Goal: Ask a question

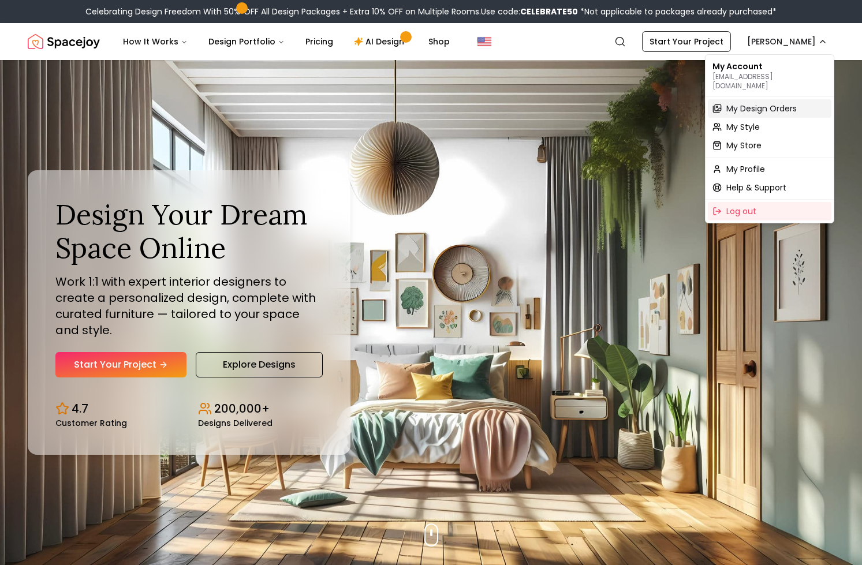
click at [761, 103] on span "My Design Orders" at bounding box center [761, 109] width 70 height 12
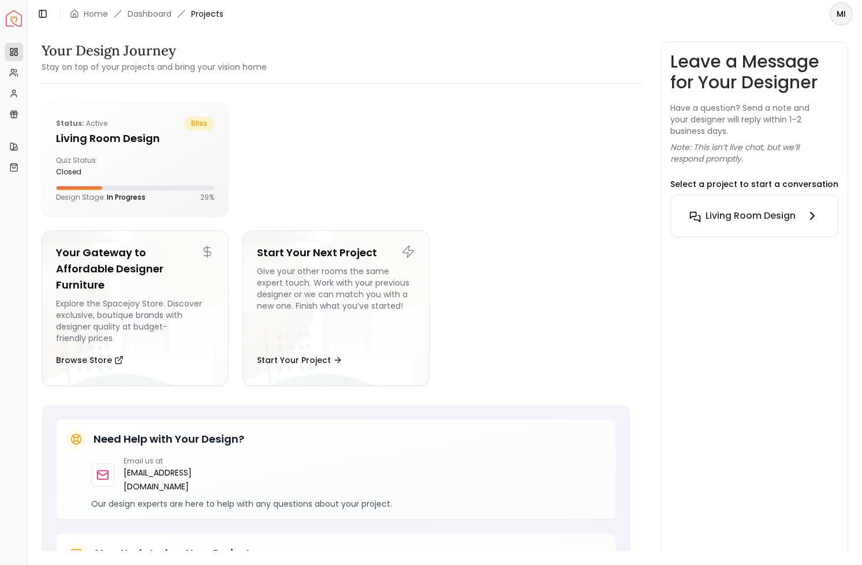
click at [778, 212] on h6 "Living Room design" at bounding box center [750, 216] width 90 height 14
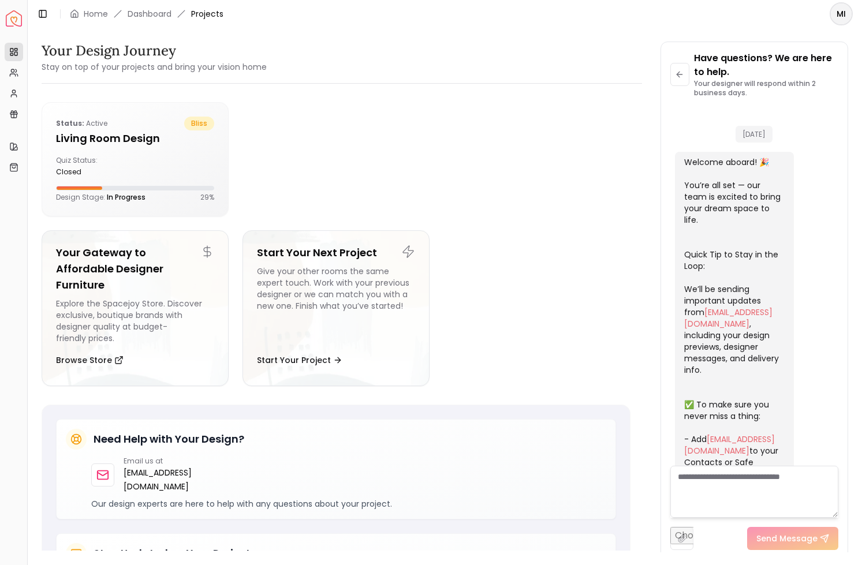
scroll to position [311, 0]
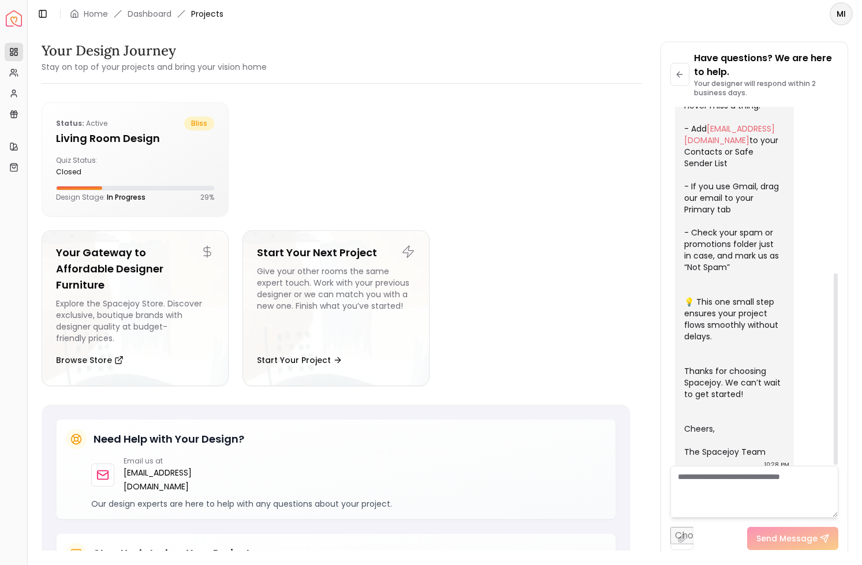
click at [718, 488] on textarea at bounding box center [754, 492] width 168 height 52
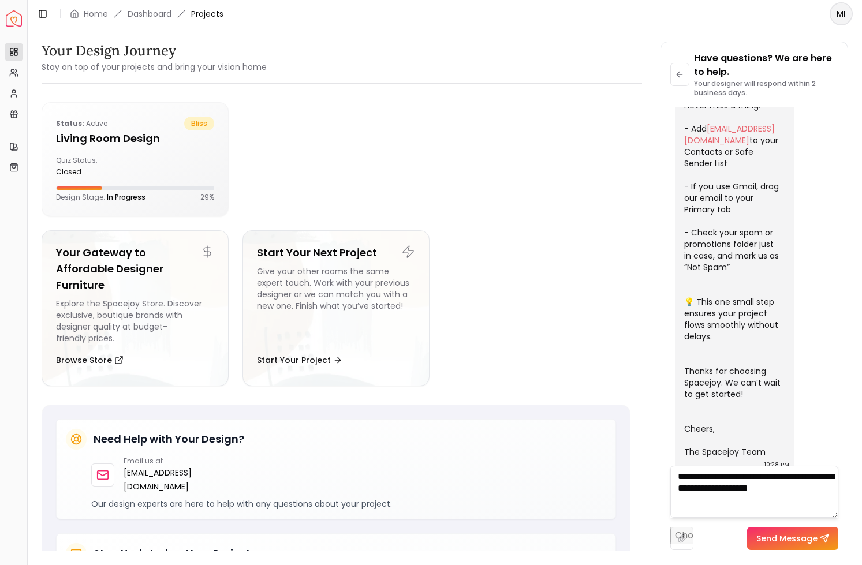
type textarea "**********"
click at [786, 537] on button "Send Message" at bounding box center [792, 538] width 91 height 23
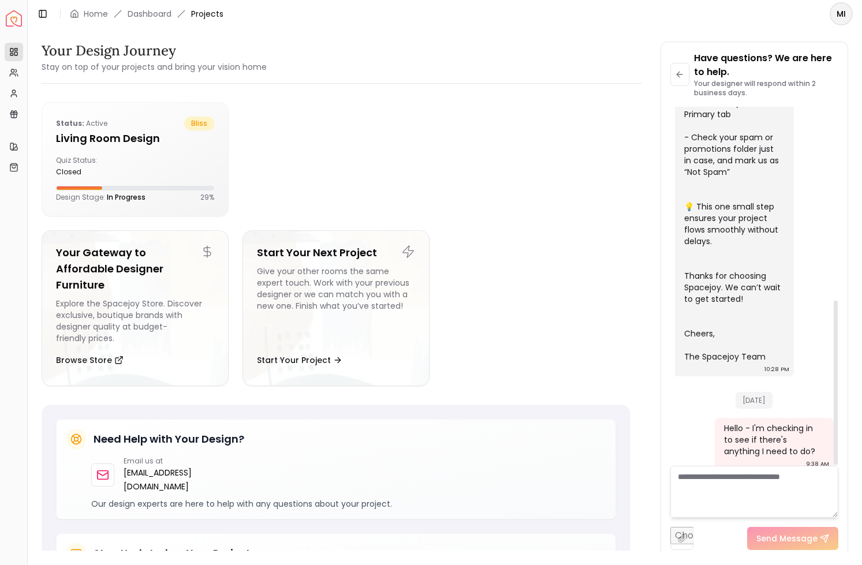
scroll to position [421, 0]
click at [131, 135] on h5 "Living Room design" at bounding box center [135, 138] width 158 height 16
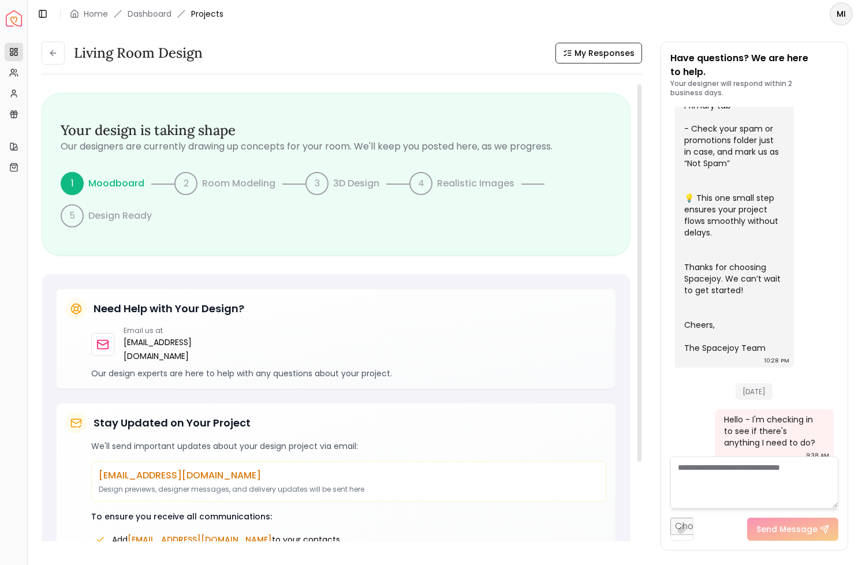
click at [188, 186] on div "2" at bounding box center [185, 183] width 23 height 23
